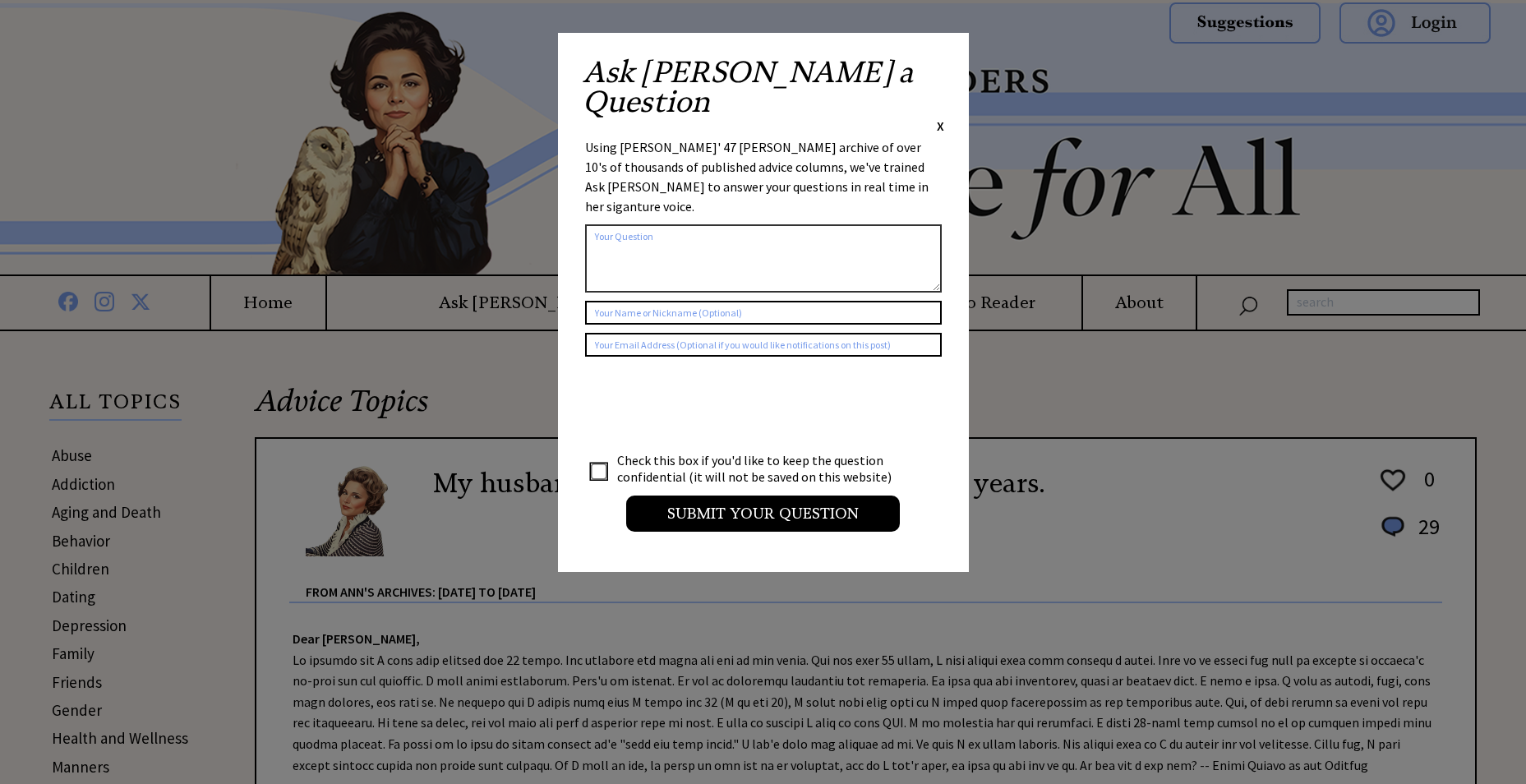
click at [941, 117] on span "X" at bounding box center [940, 125] width 7 height 16
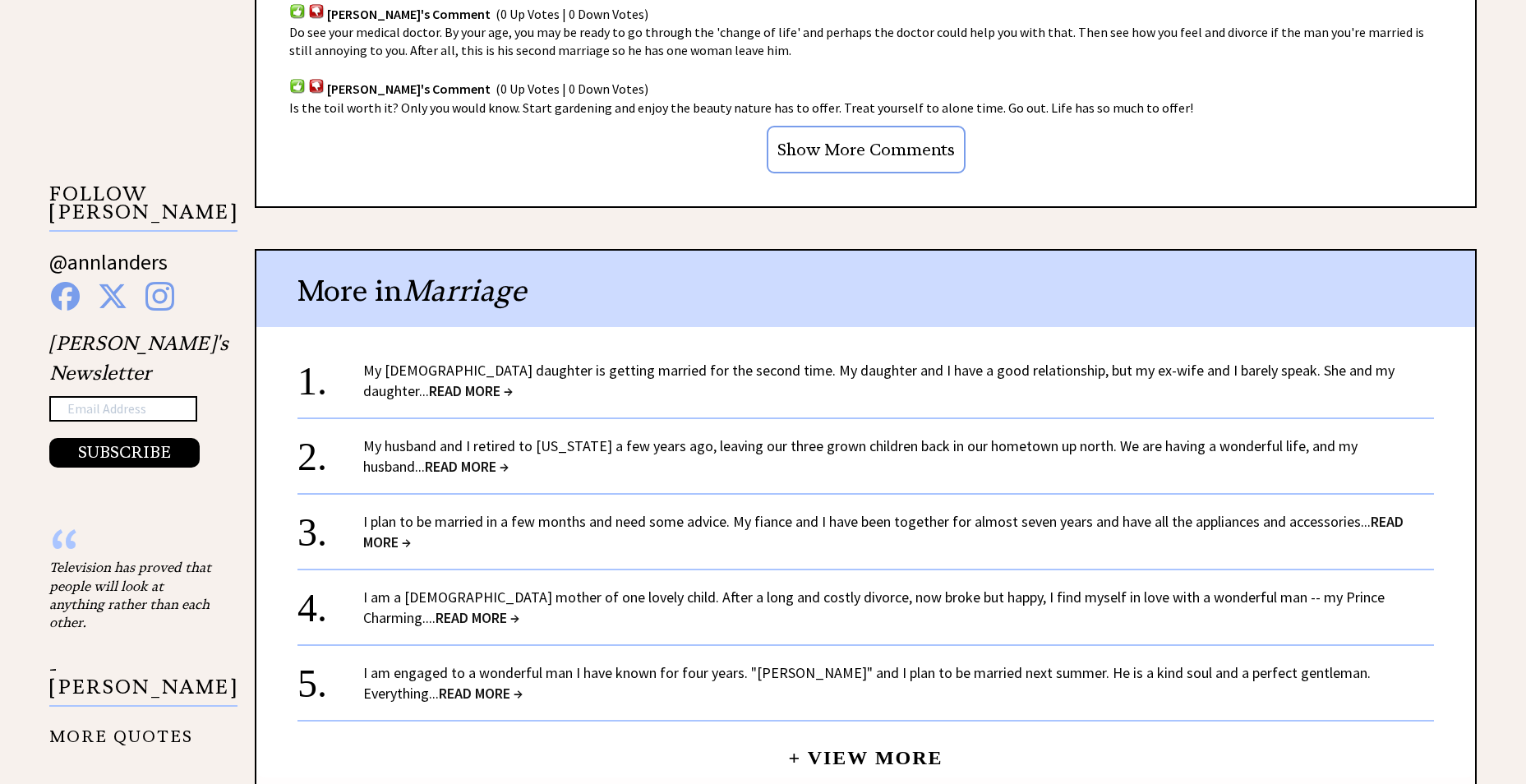
scroll to position [1479, 0]
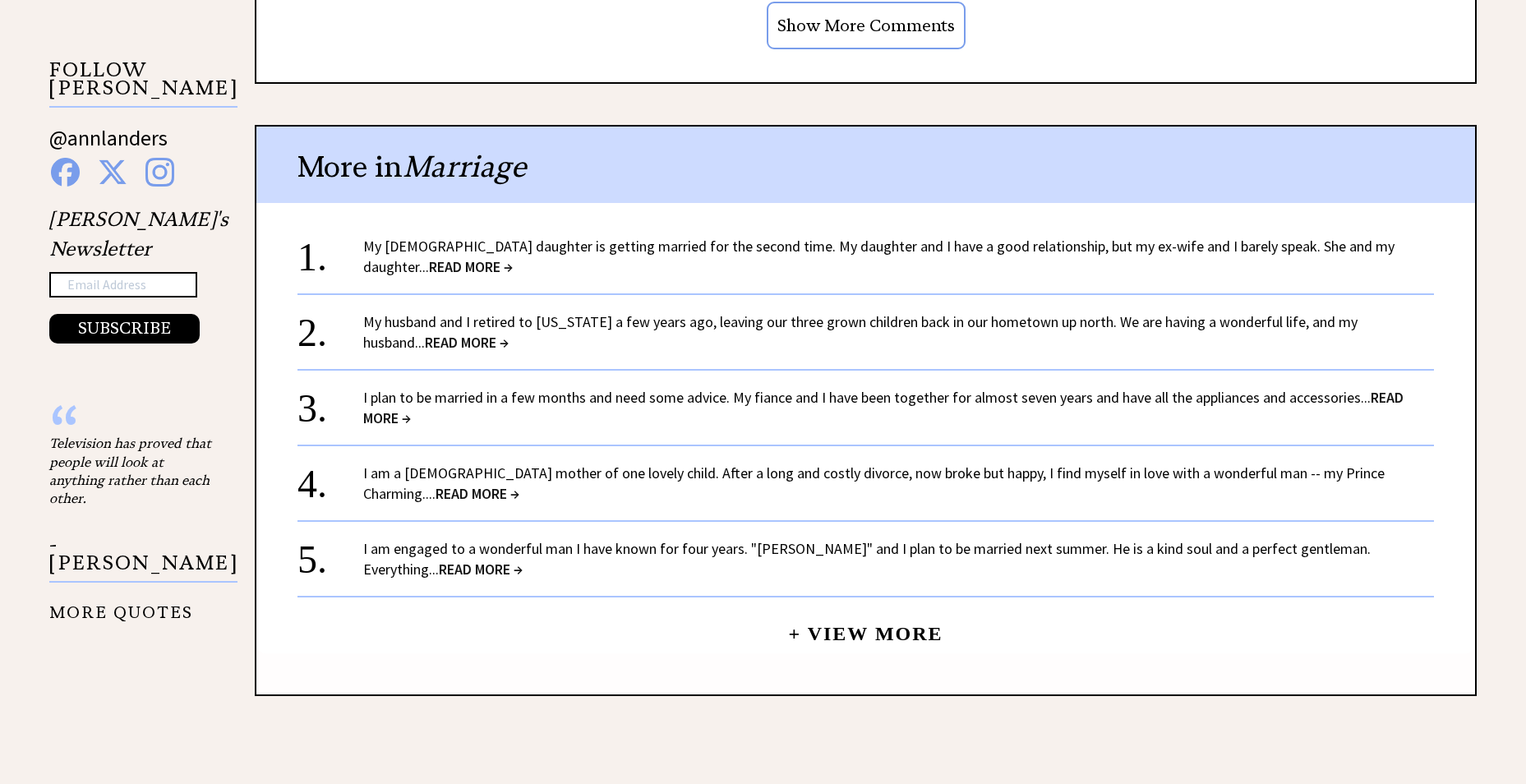
click at [540, 247] on link "My 32-year-old daughter is getting married for the second time. My daughter and…" at bounding box center [879, 256] width 1032 height 39
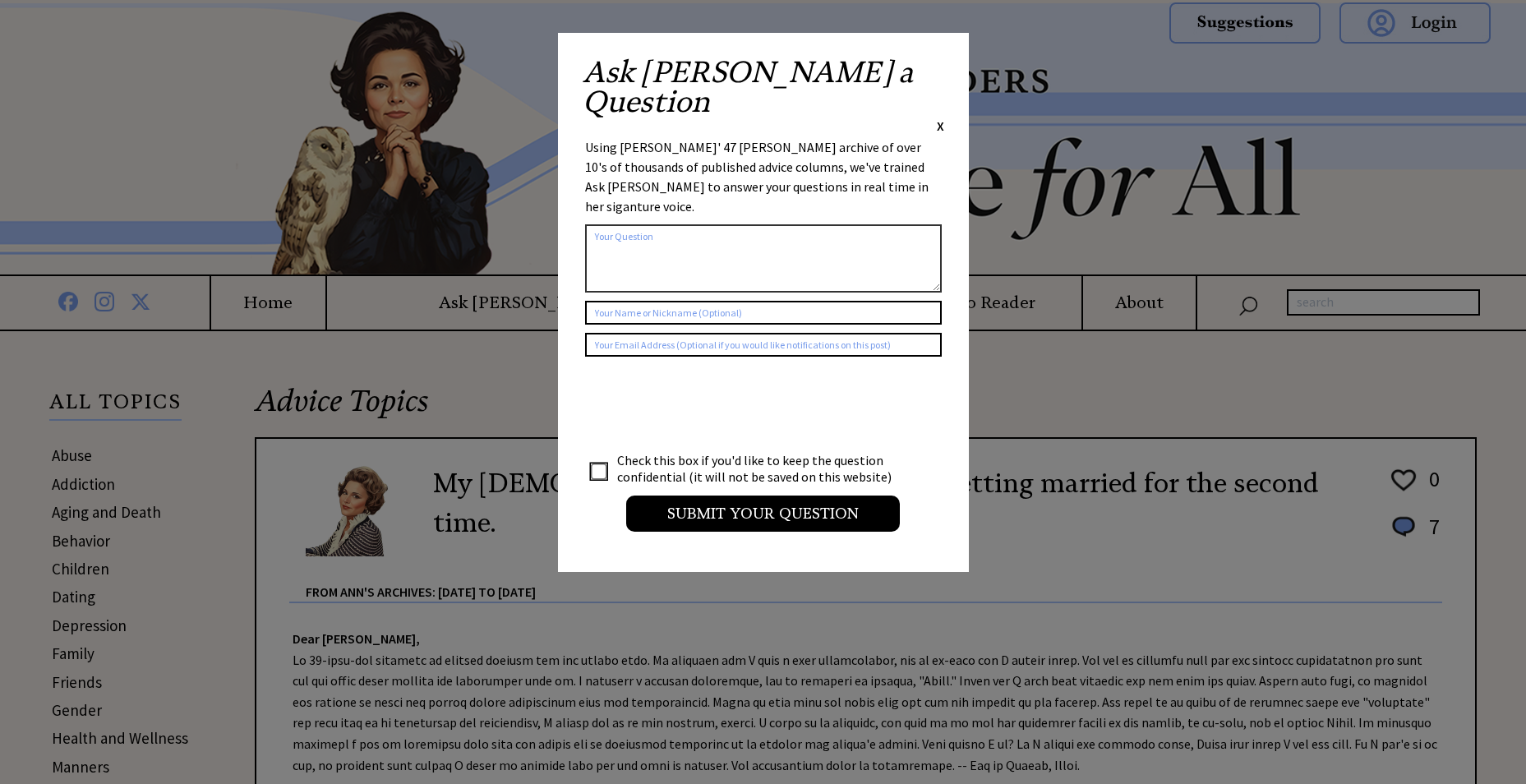
click at [941, 117] on span "X" at bounding box center [940, 125] width 7 height 16
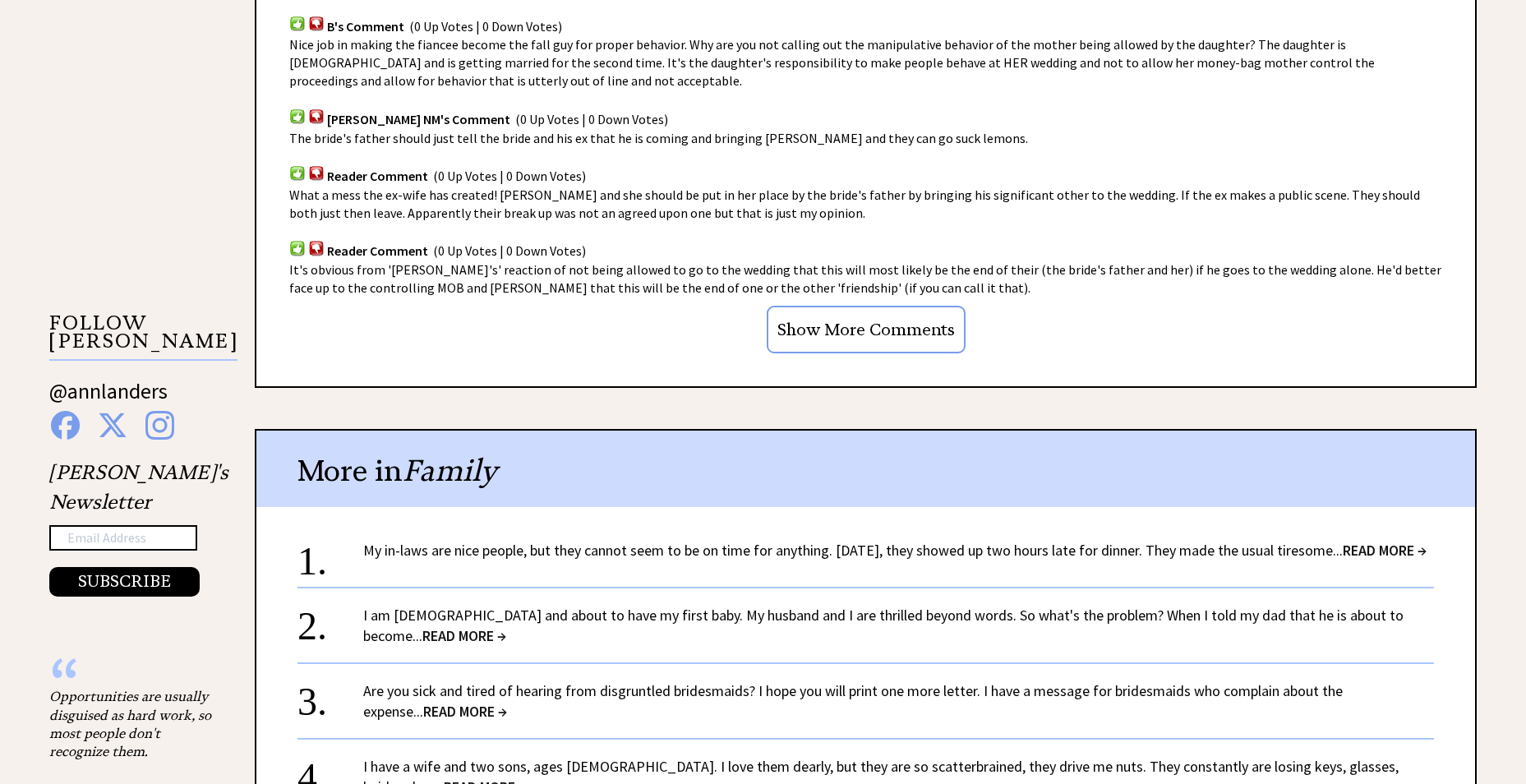
scroll to position [1233, 0]
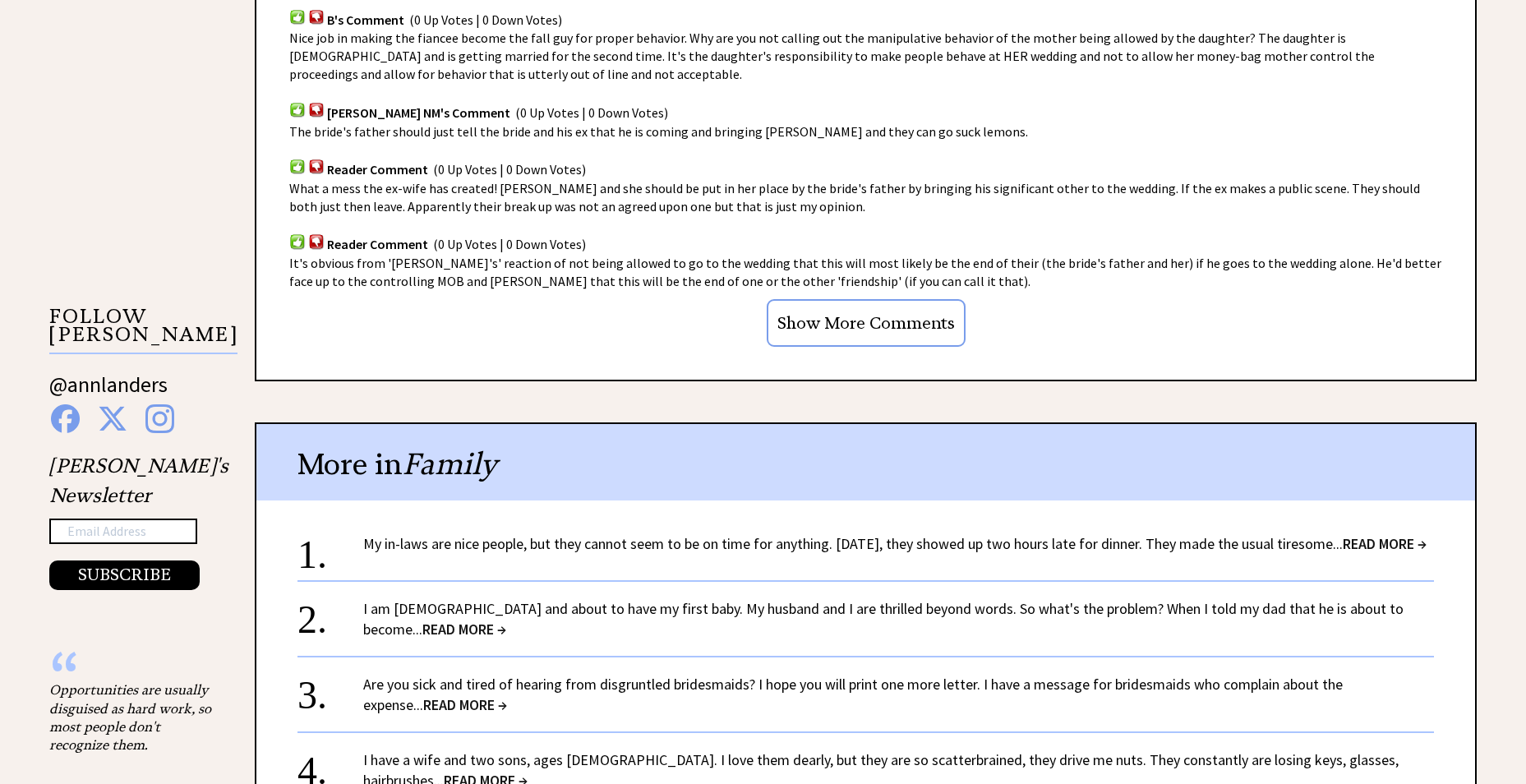
click at [835, 610] on div "I am 34 years old and about to have my first baby. My husband and I are thrille…" at bounding box center [898, 618] width 1071 height 41
click at [830, 603] on link "I am 34 years old and about to have my first baby. My husband and I are thrille…" at bounding box center [883, 618] width 1041 height 39
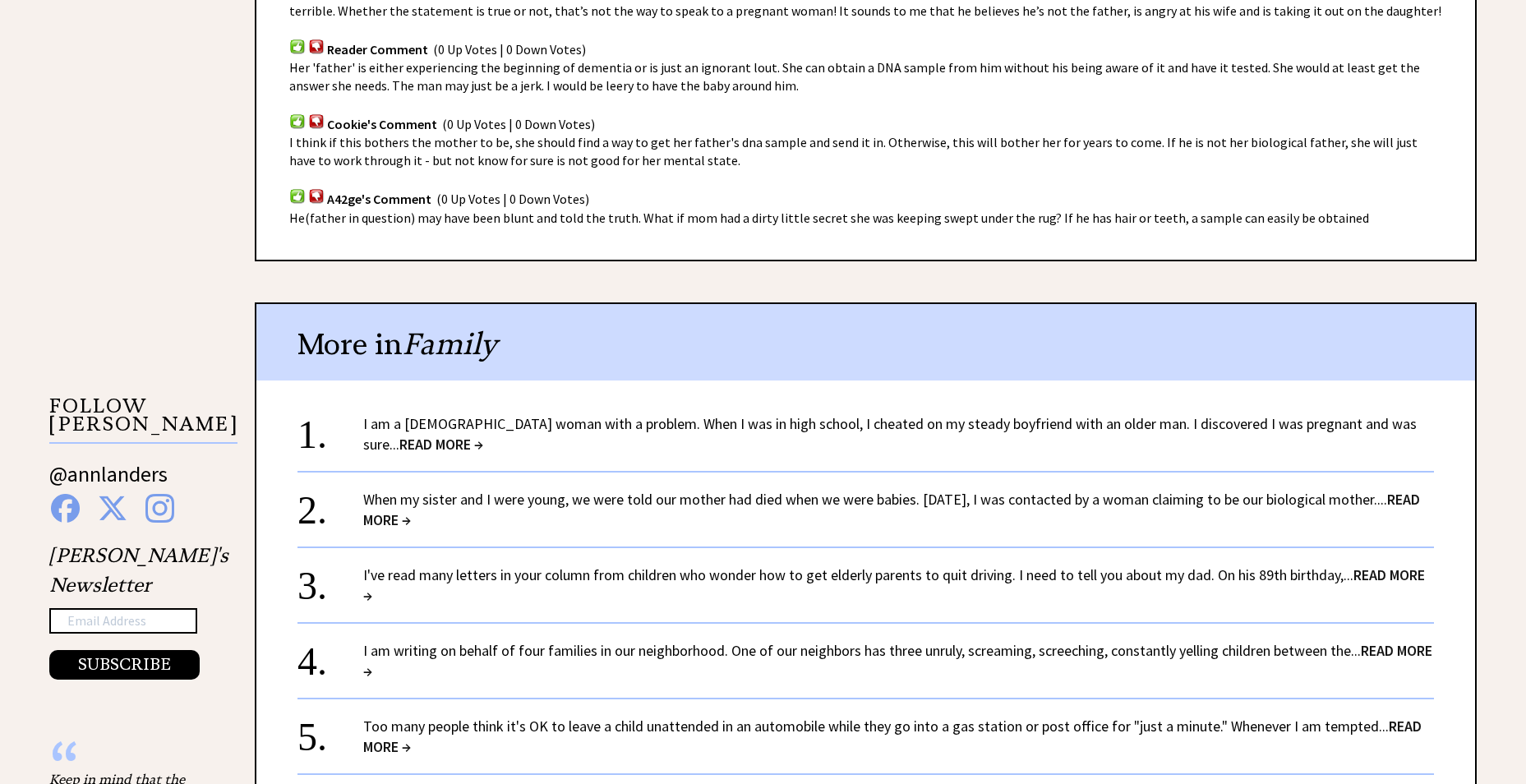
scroll to position [1150, 0]
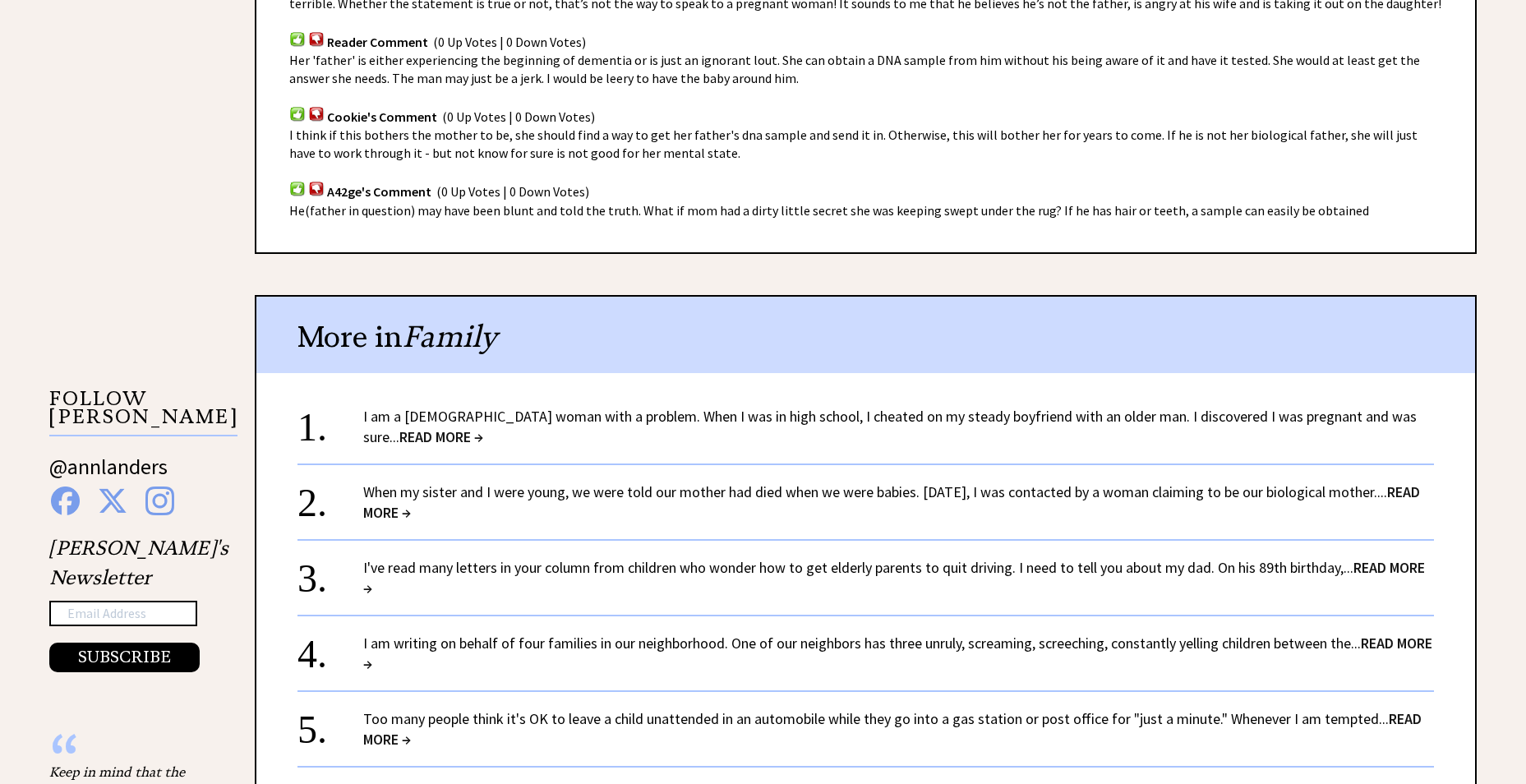
click at [937, 641] on link "I am writing on behalf of four families in our neighborhood. One of our neighbo…" at bounding box center [897, 653] width 1069 height 39
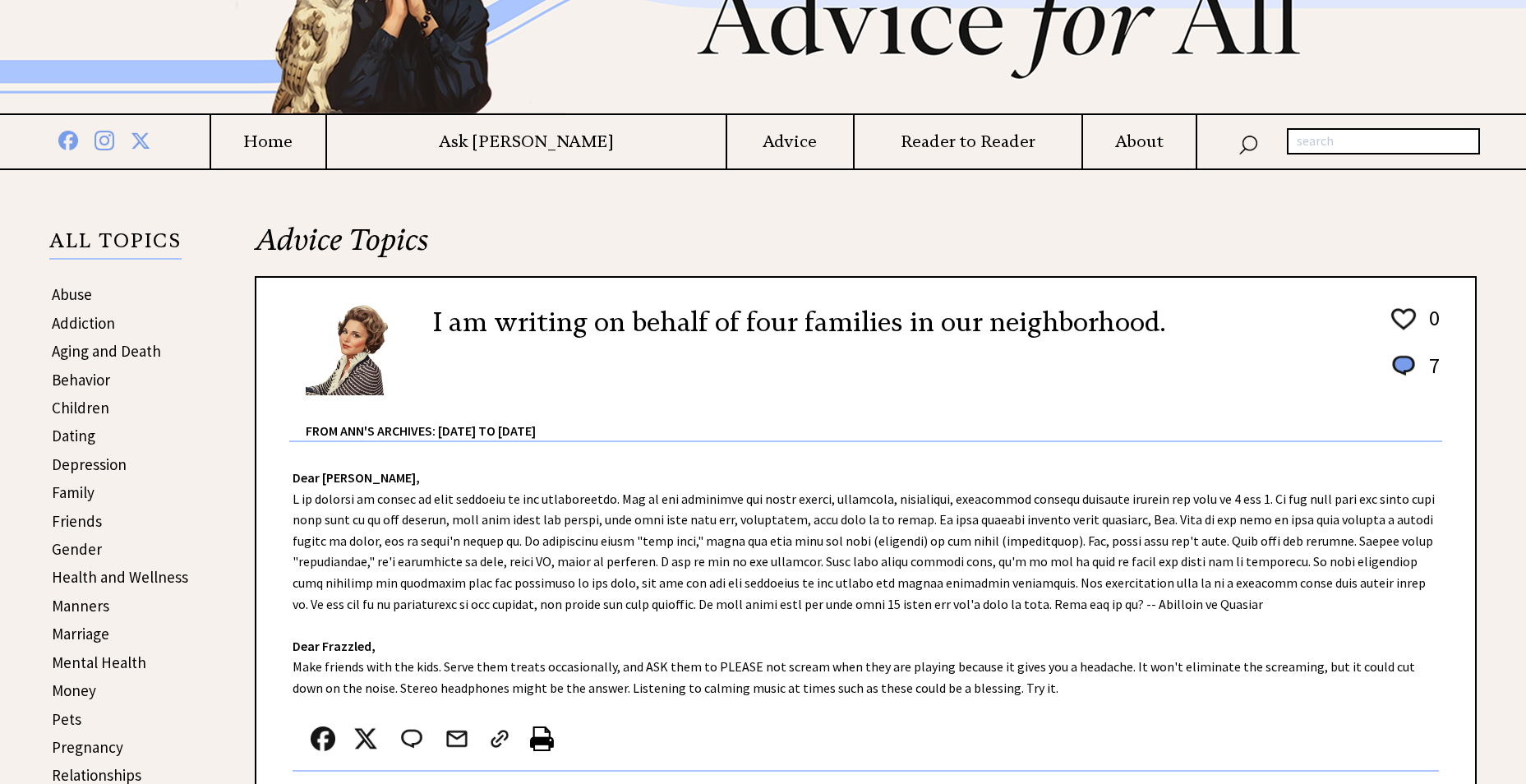
scroll to position [165, 0]
